Goal: Information Seeking & Learning: Learn about a topic

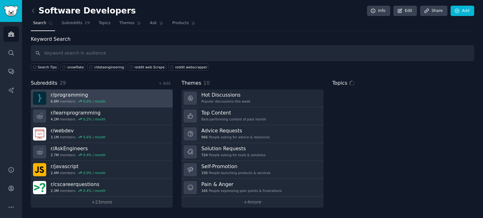
click at [124, 92] on link "r/ programming 6.8M members 0.0 % / month" at bounding box center [102, 99] width 142 height 18
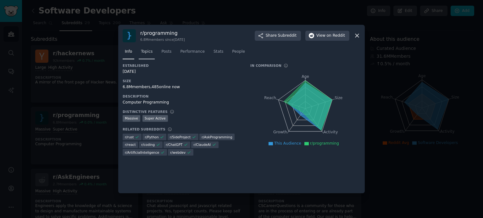
click at [150, 54] on span "Topics" at bounding box center [147, 52] width 12 height 6
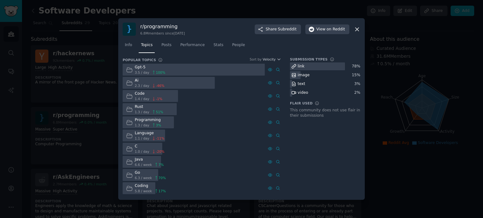
click at [157, 46] on nav "Info Topics Posts Performance Stats People" at bounding box center [242, 46] width 238 height 13
click at [166, 45] on span "Posts" at bounding box center [166, 45] width 10 height 6
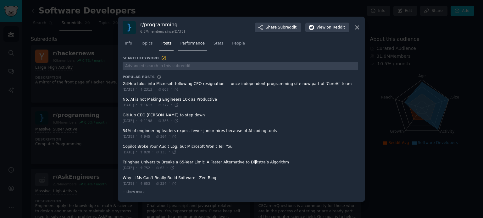
click at [188, 44] on span "Performance" at bounding box center [192, 44] width 25 height 6
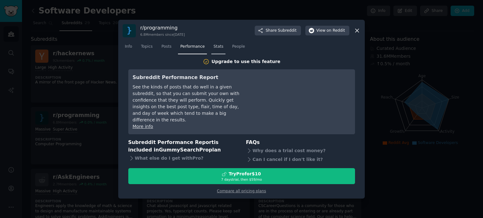
click at [214, 50] on span "Stats" at bounding box center [218, 47] width 10 height 6
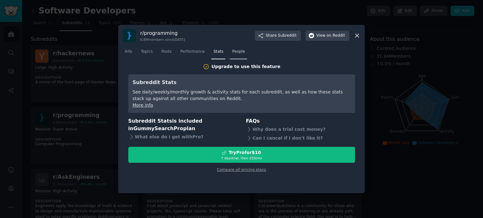
click at [233, 51] on span "People" at bounding box center [238, 52] width 13 height 6
click at [127, 52] on span "Info" at bounding box center [128, 52] width 7 height 6
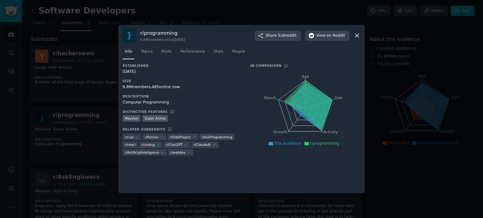
click at [220, 96] on h3 "Description" at bounding box center [182, 96] width 119 height 4
click at [326, 37] on span "View on Reddit" at bounding box center [330, 36] width 29 height 6
drag, startPoint x: 122, startPoint y: 72, endPoint x: 151, endPoint y: 69, distance: 28.7
click at [151, 69] on div "r/ programming 6.8M members since [DATE] Share Subreddit View on Reddit Info To…" at bounding box center [241, 109] width 246 height 169
click at [134, 66] on h3 "Established" at bounding box center [182, 65] width 119 height 4
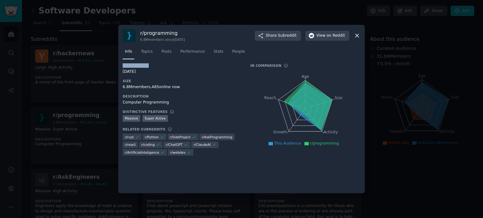
click at [134, 66] on h3 "Established" at bounding box center [182, 65] width 119 height 4
copy h3 "Established"
click at [160, 87] on div "6.8M members, 485 online now" at bounding box center [182, 88] width 119 height 6
drag, startPoint x: 122, startPoint y: 103, endPoint x: 179, endPoint y: 103, distance: 57.5
click at [179, 103] on div "r/ programming 6.8M members since [DATE] Share Subreddit View on Reddit Info To…" at bounding box center [241, 109] width 246 height 169
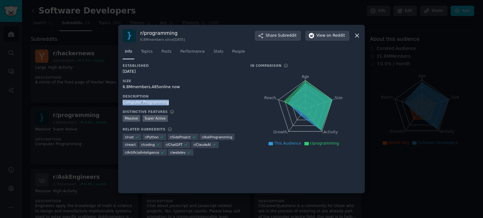
copy div "Computer Programming"
click at [201, 83] on h3 "Size" at bounding box center [182, 81] width 119 height 4
click at [357, 34] on icon at bounding box center [356, 35] width 7 height 7
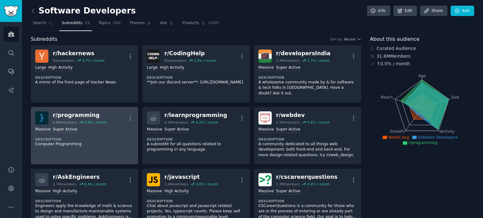
click at [86, 128] on div "Massive Super Active Description Computer Programming" at bounding box center [84, 137] width 98 height 25
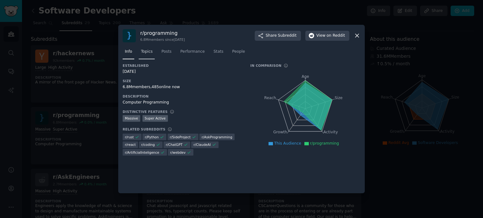
click at [146, 52] on span "Topics" at bounding box center [147, 52] width 12 height 6
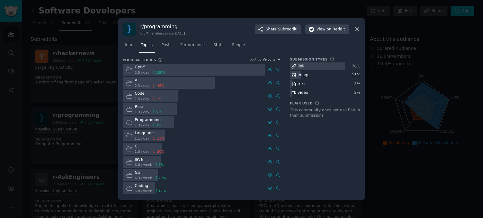
click at [143, 123] on span "1.3 / day" at bounding box center [142, 125] width 14 height 4
click at [145, 70] on span "3.5 / day" at bounding box center [142, 72] width 14 height 4
click at [278, 70] on icon at bounding box center [278, 70] width 4 height 4
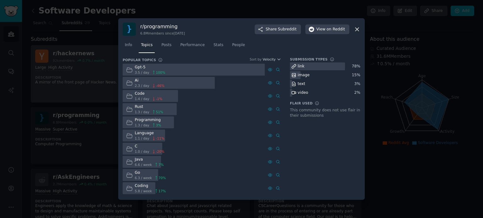
click at [63, 64] on div at bounding box center [241, 109] width 483 height 218
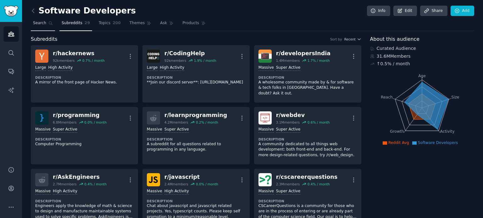
click at [39, 24] on span "Search" at bounding box center [39, 23] width 13 height 6
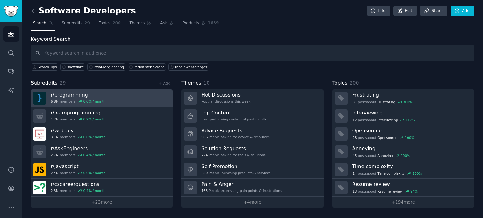
click at [70, 98] on div "r/ programming 6.8M members 0.0 % / month" at bounding box center [78, 98] width 55 height 13
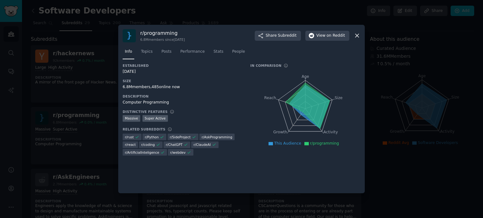
click at [85, 90] on div at bounding box center [241, 109] width 483 height 218
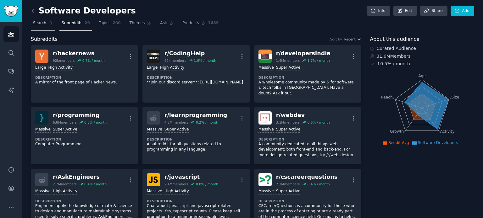
click at [46, 29] on link "Search" at bounding box center [43, 24] width 24 height 13
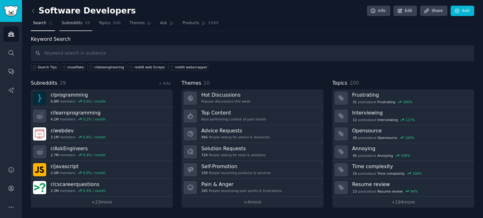
click at [69, 27] on link "Subreddits 29" at bounding box center [75, 24] width 33 height 13
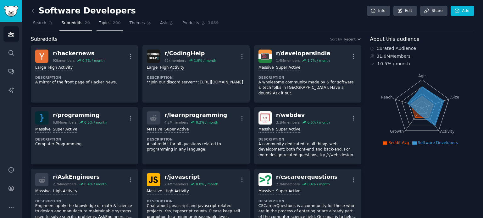
click at [112, 25] on span "200" at bounding box center [116, 23] width 8 height 6
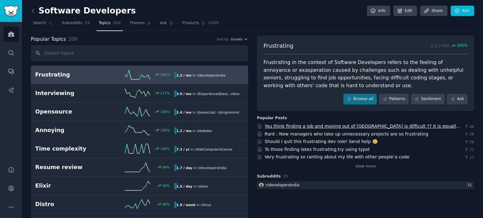
click at [297, 127] on link "You think finding a job and moving out of [GEOGRAPHIC_DATA] is difficult ?? It …" at bounding box center [363, 130] width 196 height 12
click at [397, 96] on link "Patterns" at bounding box center [394, 99] width 30 height 11
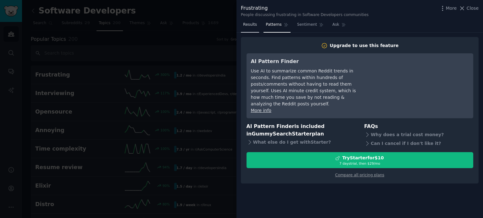
click at [253, 26] on span "Results" at bounding box center [250, 25] width 14 height 6
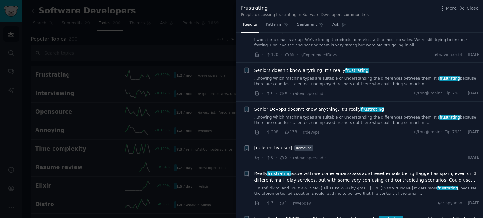
scroll to position [3016, 0]
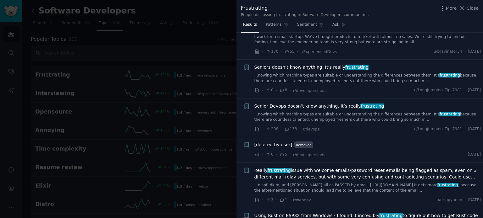
click at [197, 13] on div at bounding box center [241, 109] width 483 height 218
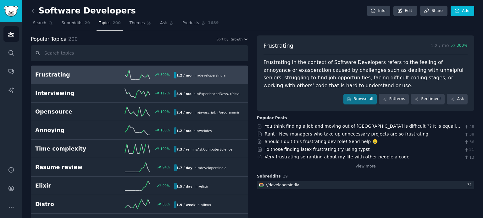
click at [102, 74] on h2 "Frustrating" at bounding box center [69, 75] width 69 height 8
click at [9, 5] on link "Sidebar" at bounding box center [11, 11] width 22 height 22
